Goal: Transaction & Acquisition: Download file/media

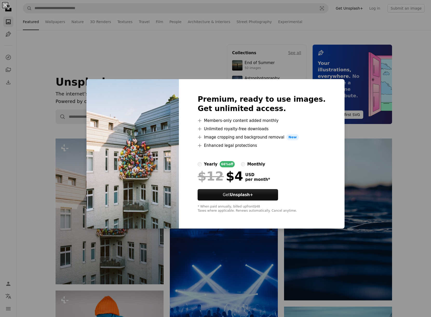
scroll to position [10, 0]
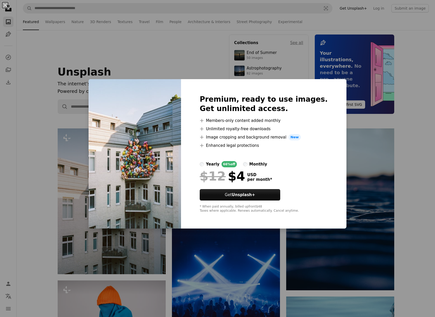
click at [267, 164] on div "monthly" at bounding box center [258, 164] width 18 height 6
click at [230, 163] on div "66% off" at bounding box center [228, 164] width 15 height 6
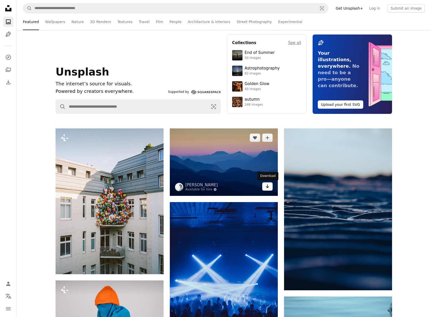
click at [267, 185] on icon "Arrow pointing down" at bounding box center [267, 186] width 4 height 6
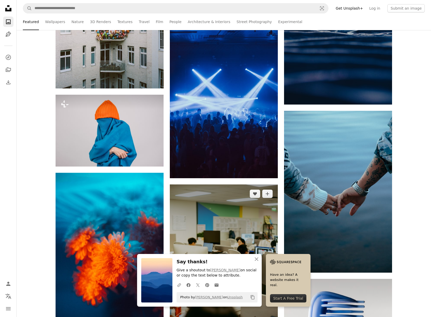
scroll to position [223, 0]
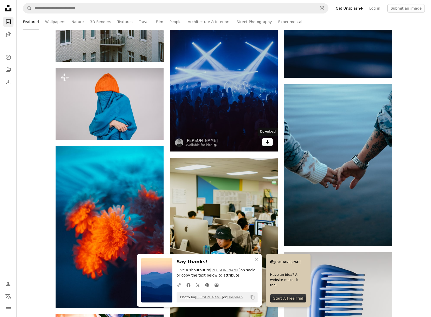
click at [269, 143] on icon "Arrow pointing down" at bounding box center [267, 142] width 4 height 6
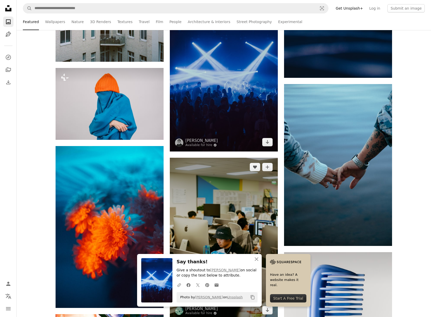
scroll to position [324, 0]
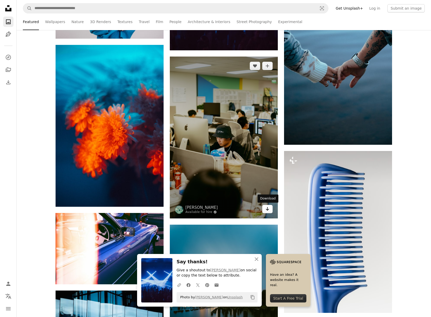
click at [267, 212] on link "Arrow pointing down" at bounding box center [267, 209] width 10 height 8
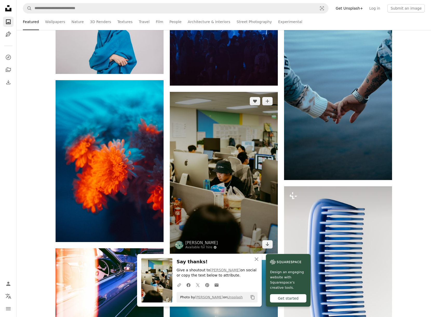
scroll to position [309, 0]
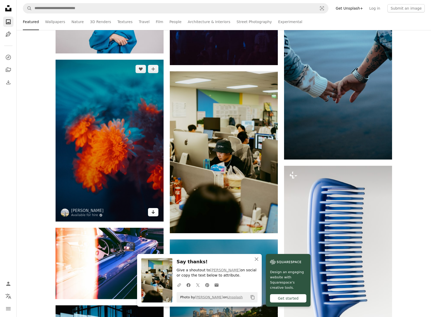
click at [151, 209] on icon "Arrow pointing down" at bounding box center [153, 212] width 4 height 6
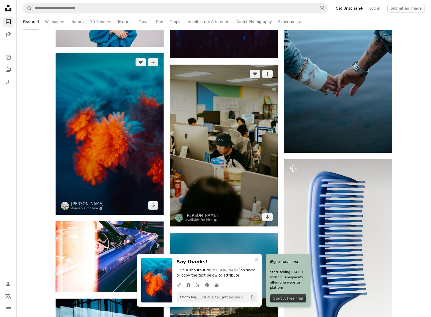
scroll to position [322, 0]
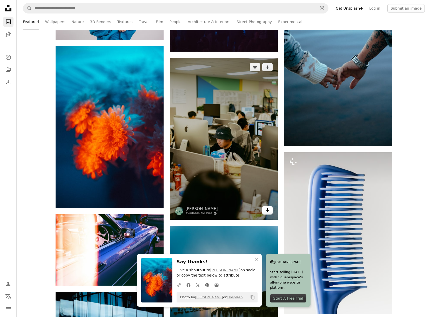
click at [264, 210] on link "Arrow pointing down" at bounding box center [267, 210] width 10 height 8
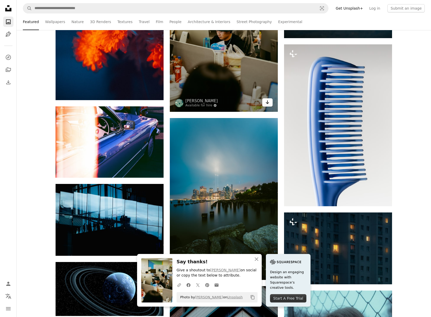
scroll to position [484, 0]
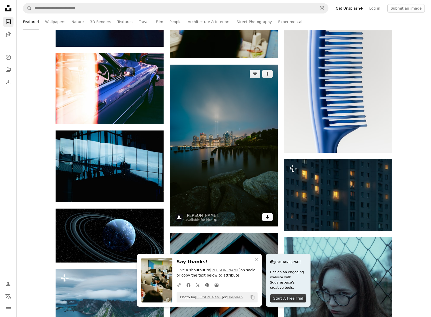
click at [267, 220] on link "Arrow pointing down" at bounding box center [267, 217] width 10 height 8
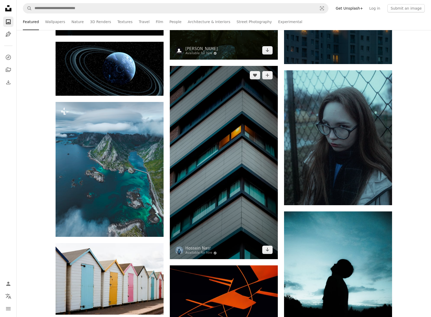
scroll to position [677, 0]
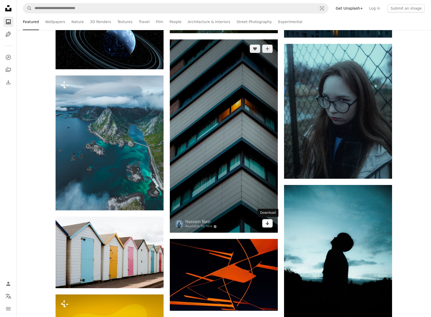
click at [264, 226] on link "Arrow pointing down" at bounding box center [267, 223] width 10 height 8
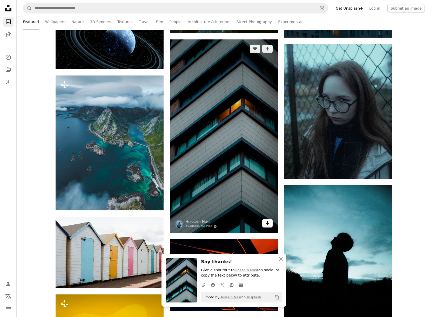
click at [266, 226] on icon "Arrow pointing down" at bounding box center [267, 223] width 4 height 6
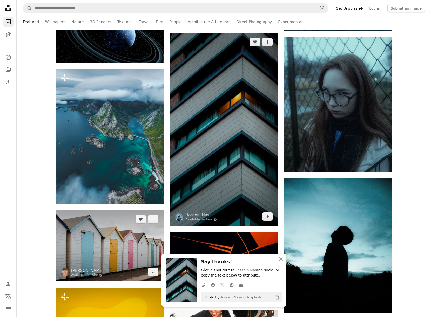
scroll to position [749, 0]
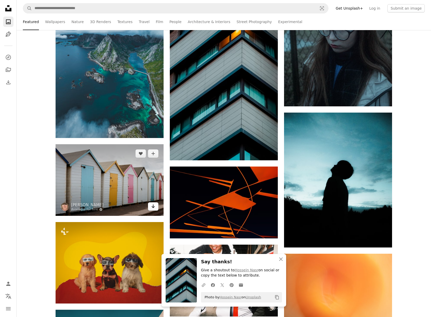
click at [151, 208] on icon "Arrow pointing down" at bounding box center [153, 206] width 4 height 6
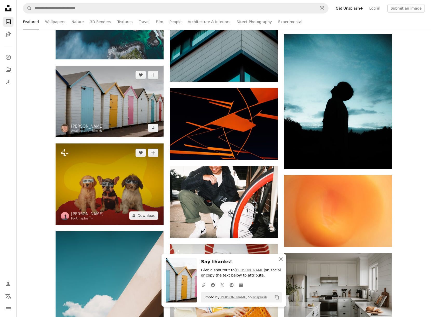
scroll to position [855, 0]
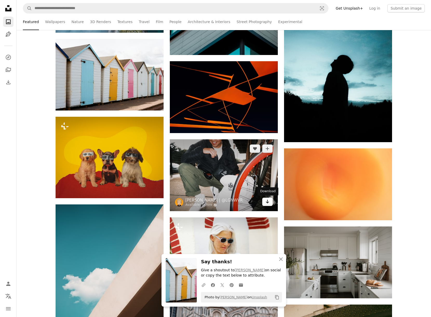
click at [268, 201] on icon "Arrow pointing down" at bounding box center [267, 201] width 4 height 6
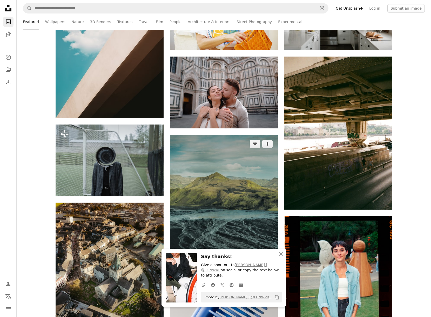
scroll to position [1186, 0]
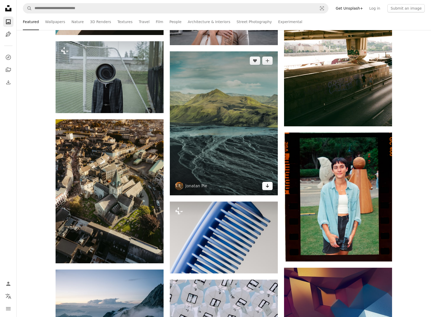
click at [266, 189] on link "Arrow pointing down" at bounding box center [267, 186] width 10 height 8
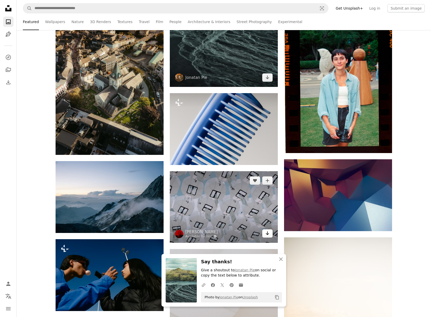
scroll to position [1364, 0]
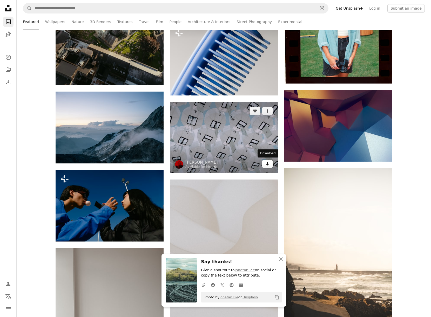
click at [266, 163] on icon "Arrow pointing down" at bounding box center [267, 164] width 4 height 6
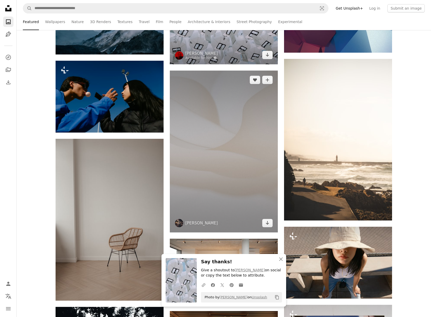
scroll to position [1476, 0]
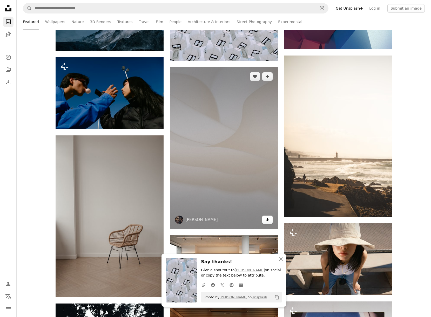
click at [268, 223] on link "Arrow pointing down" at bounding box center [267, 220] width 10 height 8
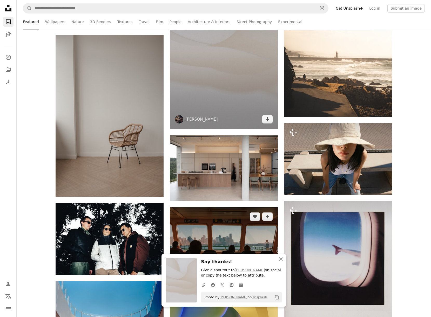
scroll to position [1630, 0]
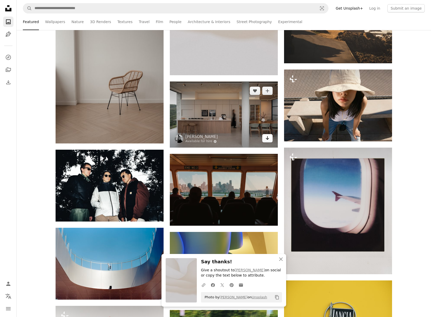
click at [265, 141] on icon "Arrow pointing down" at bounding box center [267, 138] width 4 height 6
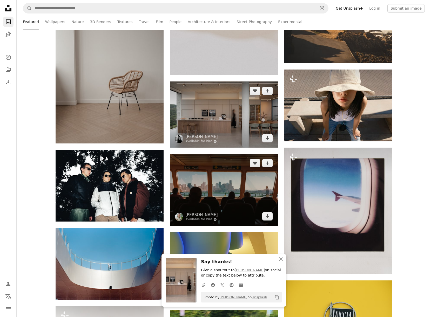
scroll to position [1634, 0]
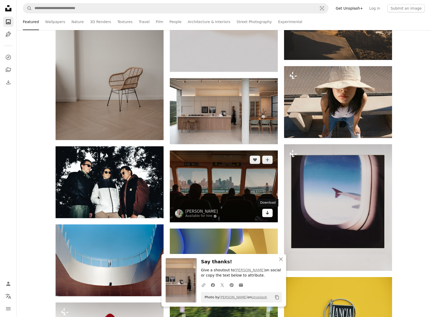
click at [268, 214] on icon "Arrow pointing down" at bounding box center [267, 213] width 4 height 6
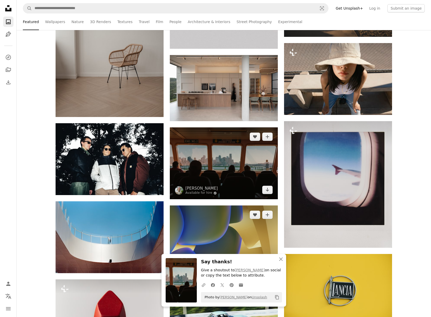
scroll to position [1708, 0]
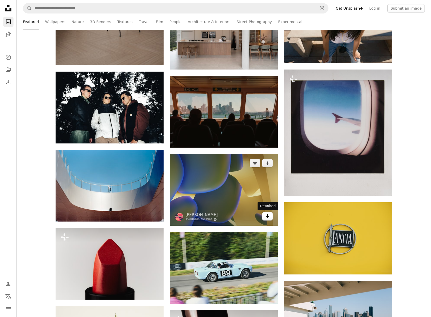
click at [268, 213] on icon "Arrow pointing down" at bounding box center [267, 216] width 4 height 6
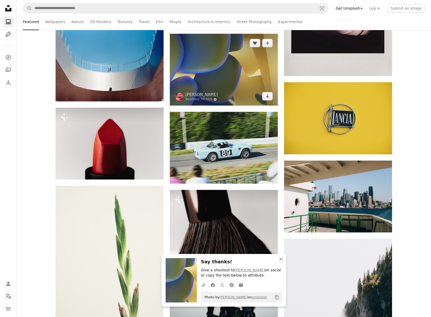
scroll to position [1931, 0]
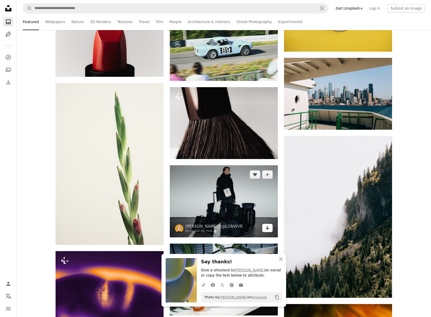
click at [265, 224] on link "Arrow pointing down" at bounding box center [267, 228] width 10 height 8
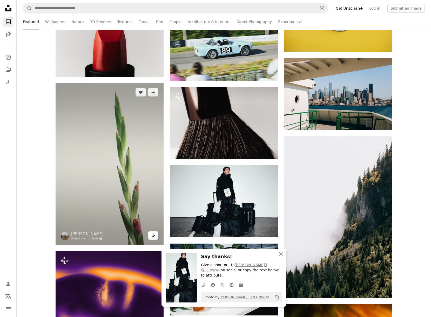
click at [151, 236] on icon "Arrow pointing down" at bounding box center [153, 235] width 4 height 6
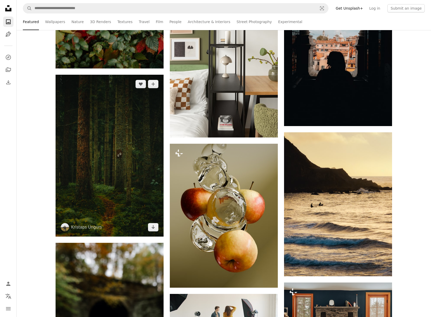
scroll to position [2595, 0]
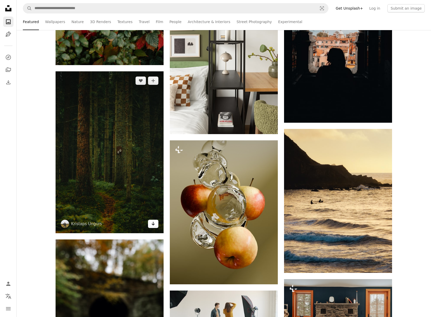
click at [150, 224] on link "Arrow pointing down" at bounding box center [153, 224] width 10 height 8
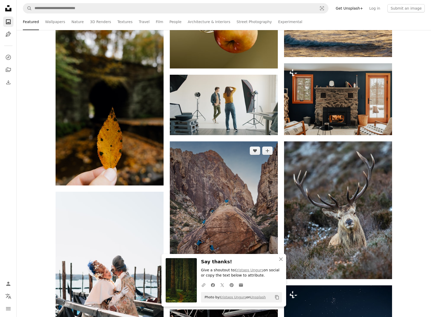
scroll to position [2838, 0]
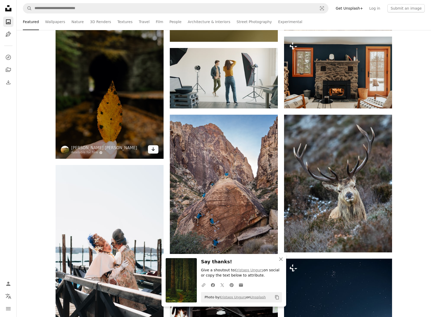
click at [150, 152] on link "Arrow pointing down" at bounding box center [153, 149] width 10 height 8
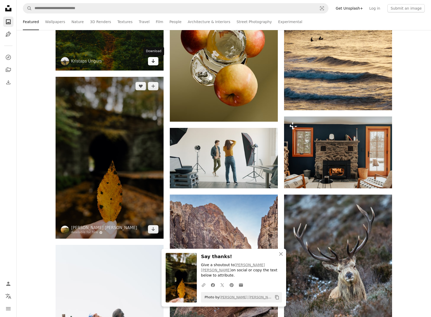
scroll to position [2784, 0]
